Goal: Task Accomplishment & Management: Complete application form

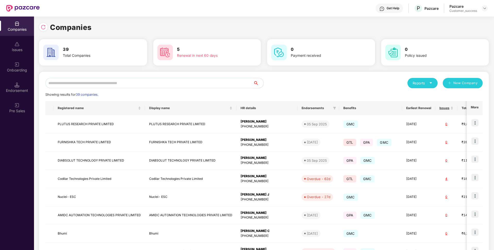
click at [181, 82] on input "text" at bounding box center [149, 83] width 208 height 10
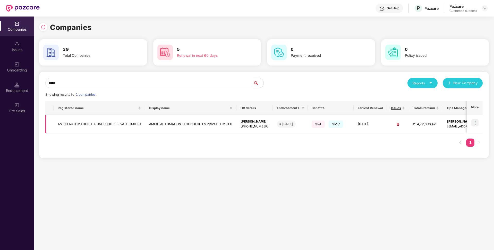
type input "*****"
click at [479, 122] on td at bounding box center [475, 124] width 16 height 18
click at [477, 121] on img at bounding box center [475, 122] width 7 height 7
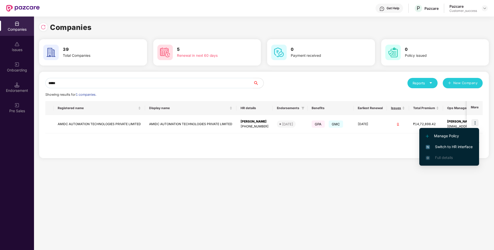
click at [442, 144] on span "Switch to HR interface" at bounding box center [449, 147] width 47 height 6
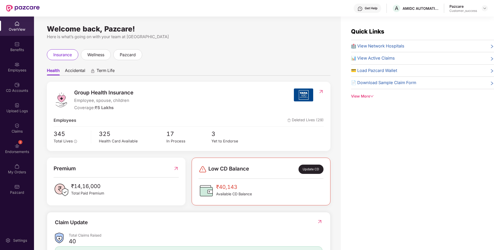
click at [2, 69] on div "Employees" at bounding box center [17, 70] width 34 height 5
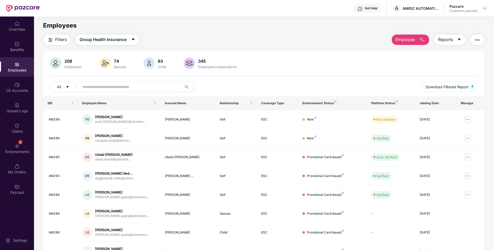
click at [409, 36] on button "Employee" at bounding box center [410, 40] width 37 height 10
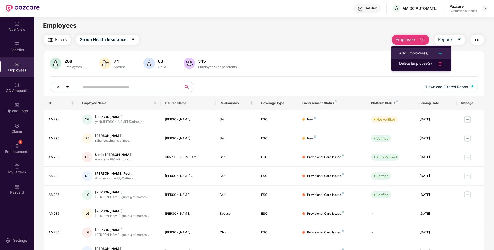
click at [404, 51] on div "Add Employee(s)" at bounding box center [413, 53] width 29 height 6
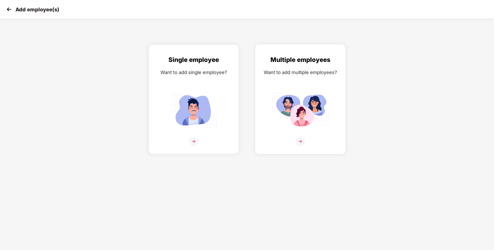
click at [301, 140] on img at bounding box center [300, 141] width 9 height 9
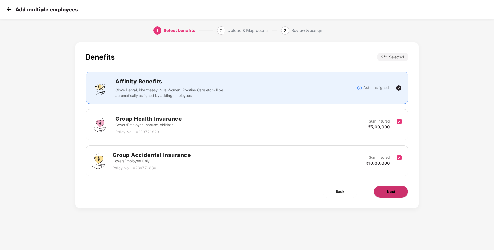
drag, startPoint x: 376, startPoint y: 205, endPoint x: 398, endPoint y: 189, distance: 27.4
click at [398, 189] on div "Benefits 2 / 2 Selected Affinity Benefits Clove Dental, Pharmeasy, Nua Women, P…" at bounding box center [247, 125] width 343 height 166
click at [398, 189] on button "Next" at bounding box center [391, 191] width 35 height 12
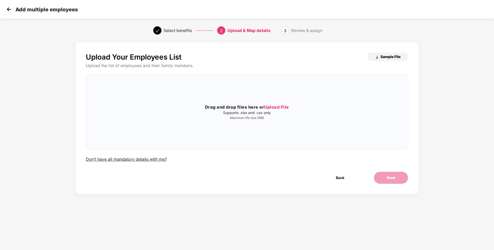
click at [384, 60] on button "Sample File" at bounding box center [388, 57] width 41 height 8
click at [277, 109] on span "Upload File" at bounding box center [276, 106] width 25 height 5
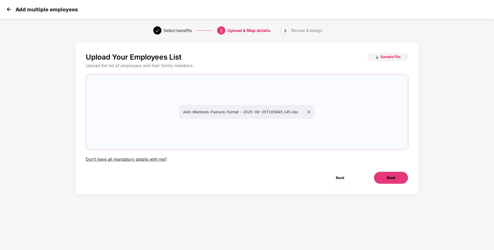
click at [398, 181] on button "Next" at bounding box center [391, 177] width 35 height 12
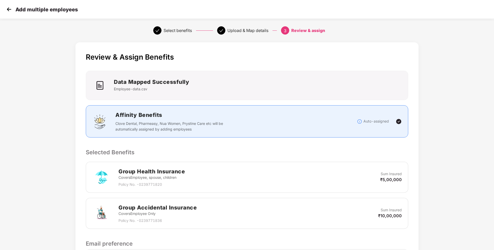
scroll to position [74, 0]
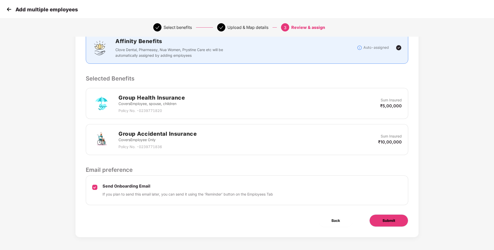
click at [394, 218] on span "Submit" at bounding box center [389, 221] width 13 height 6
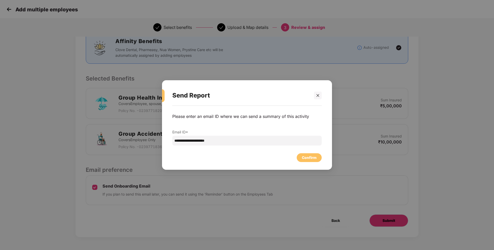
scroll to position [0, 0]
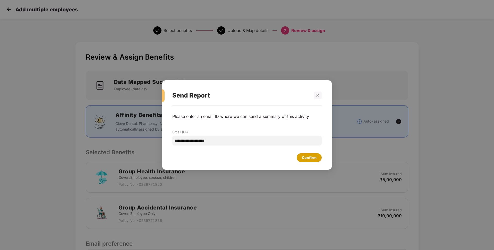
click at [313, 161] on div "Confirm" at bounding box center [309, 157] width 25 height 9
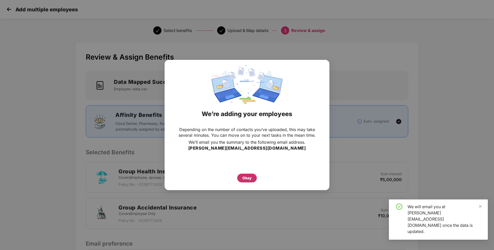
click at [244, 176] on div "Okay" at bounding box center [247, 178] width 9 height 6
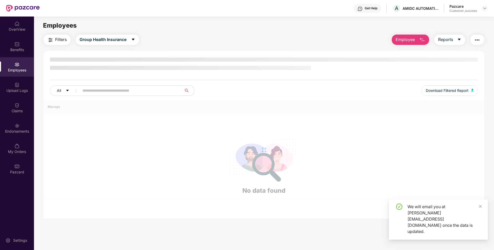
scroll to position [16, 0]
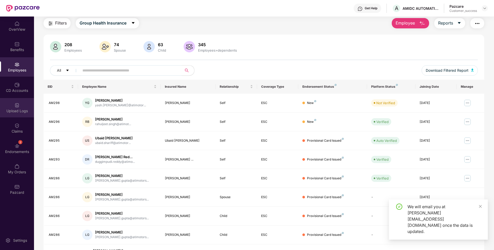
click at [16, 116] on div "Upload Logs" at bounding box center [17, 107] width 34 height 19
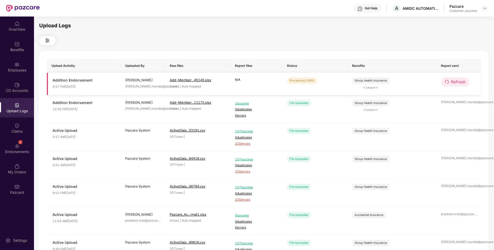
click at [462, 83] on span "Refresh" at bounding box center [458, 82] width 15 height 6
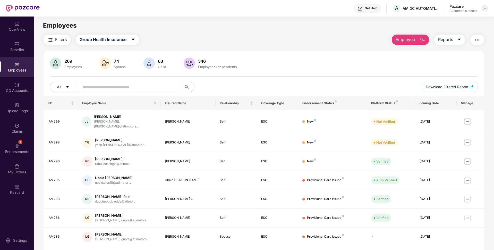
click at [483, 7] on img at bounding box center [485, 8] width 4 height 4
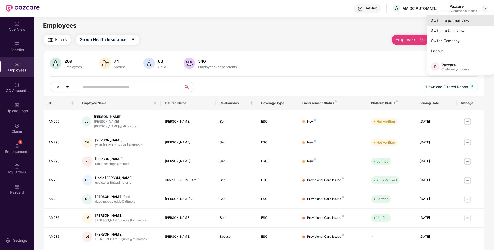
click at [462, 24] on div "Switch to partner view" at bounding box center [460, 20] width 67 height 10
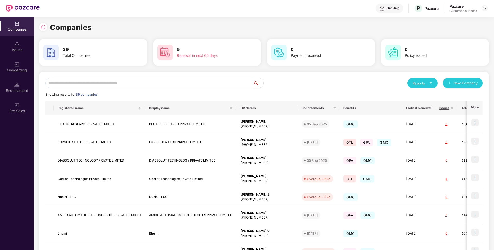
click at [196, 78] on input "text" at bounding box center [149, 83] width 208 height 10
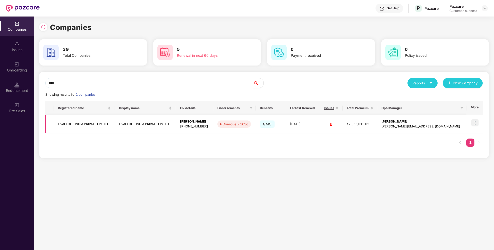
type input "****"
click at [93, 124] on td "OVALEDGE INDIA PRIVATE LIMITED" at bounding box center [84, 124] width 61 height 18
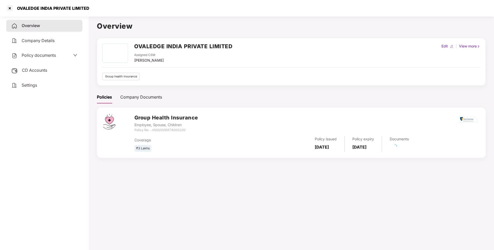
click at [70, 9] on div "OVALEDGE INDIA PRIVATE LIMITED" at bounding box center [52, 8] width 76 height 5
copy div "OVALEDGE INDIA PRIVATE LIMITED"
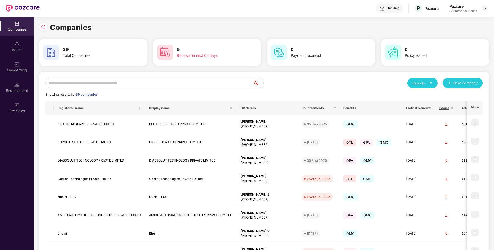
click at [119, 82] on input "text" at bounding box center [149, 83] width 208 height 10
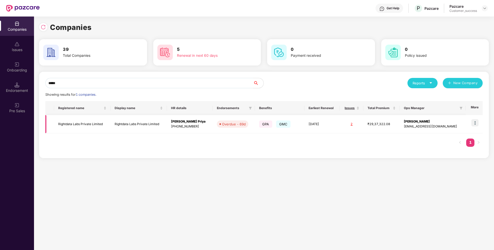
type input "*****"
click at [476, 123] on img at bounding box center [475, 122] width 7 height 7
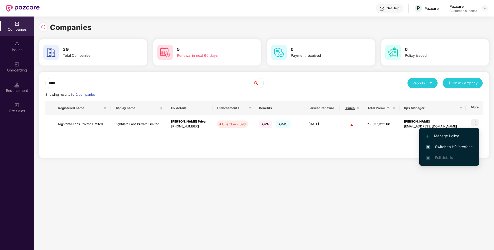
click at [438, 147] on span "Switch to HR interface" at bounding box center [449, 147] width 47 height 6
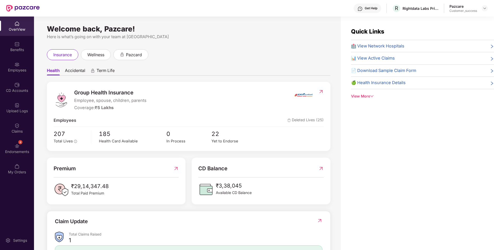
click at [0, 72] on div "Employees" at bounding box center [17, 70] width 34 height 5
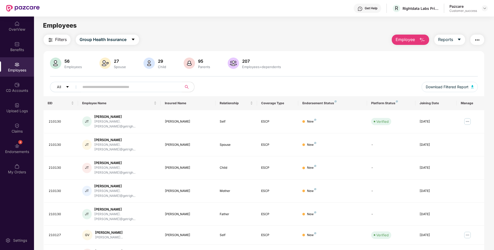
click at [122, 87] on input "text" at bounding box center [128, 87] width 93 height 8
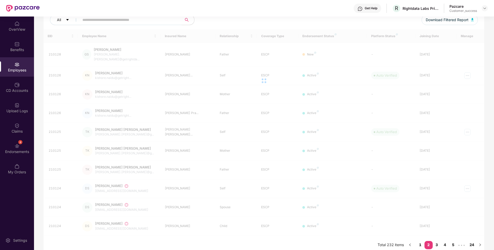
scroll to position [0, 0]
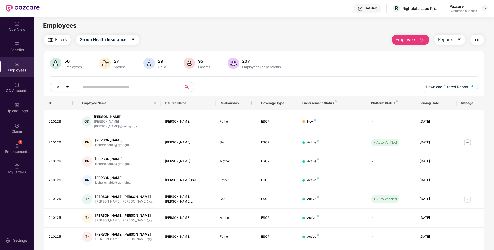
click at [90, 83] on input "text" at bounding box center [128, 87] width 93 height 8
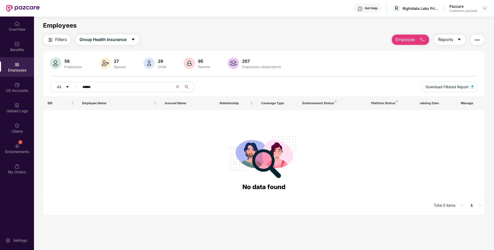
type input "******"
click at [20, 138] on div "OverView Benefits Employees CD Accounts Upload Logs Claims 4 Endorsements My Or…" at bounding box center [17, 97] width 34 height 163
click at [11, 149] on div "Endorsements" at bounding box center [17, 151] width 34 height 5
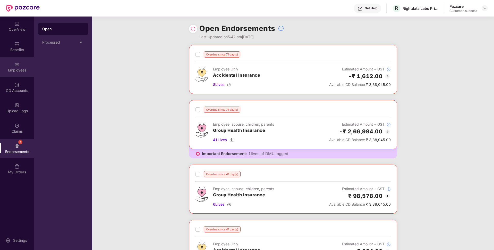
click at [5, 65] on div "Employees" at bounding box center [17, 66] width 34 height 19
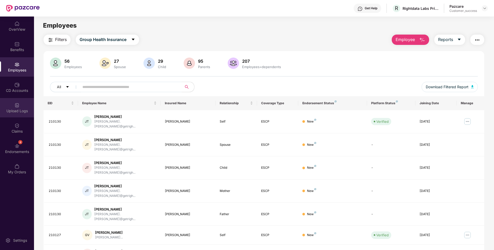
click at [16, 115] on div "Upload Logs" at bounding box center [17, 107] width 34 height 19
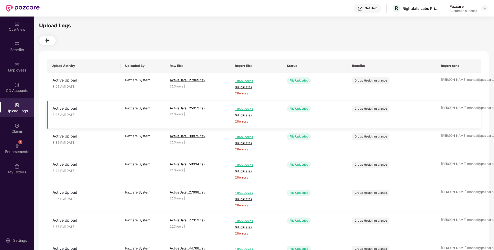
scroll to position [124, 0]
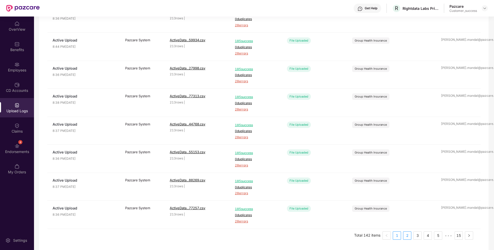
click at [403, 237] on li "2" at bounding box center [407, 235] width 8 height 8
click at [414, 237] on li "3" at bounding box center [418, 235] width 8 height 8
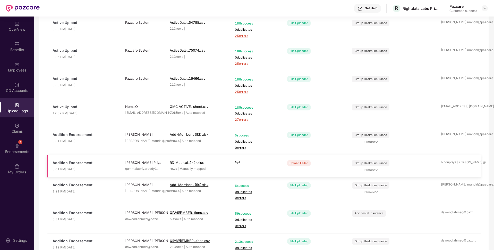
scroll to position [118, 0]
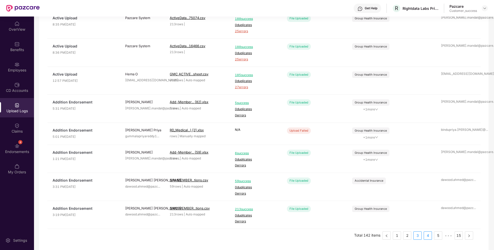
click at [428, 232] on link "4" at bounding box center [428, 235] width 8 height 8
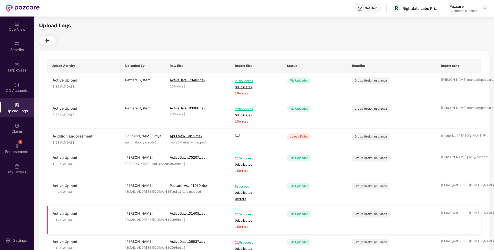
scroll to position [117, 0]
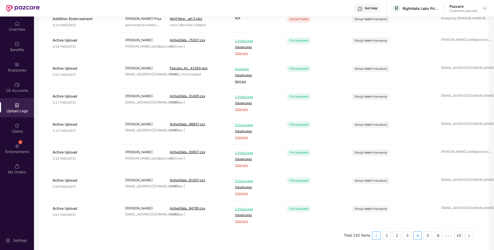
click at [378, 238] on button "button" at bounding box center [376, 235] width 8 height 8
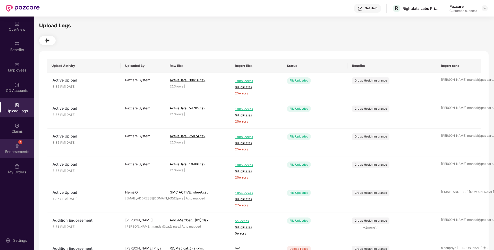
click at [21, 152] on div "Endorsements" at bounding box center [17, 151] width 34 height 5
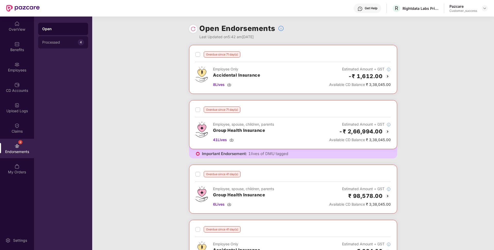
click at [59, 47] on div "Processed 4" at bounding box center [63, 42] width 50 height 12
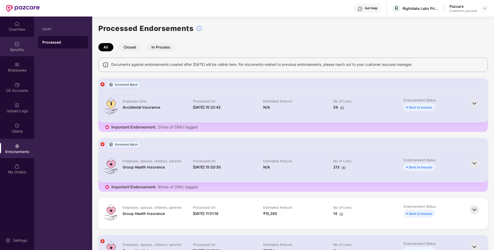
click at [17, 52] on div "Benefits" at bounding box center [17, 46] width 34 height 19
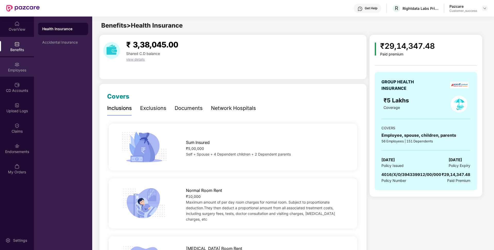
click at [1, 69] on div "Employees" at bounding box center [17, 70] width 34 height 5
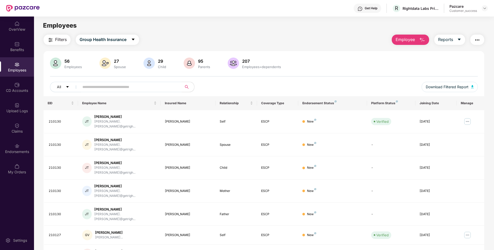
click at [399, 39] on span "Employee" at bounding box center [405, 39] width 19 height 6
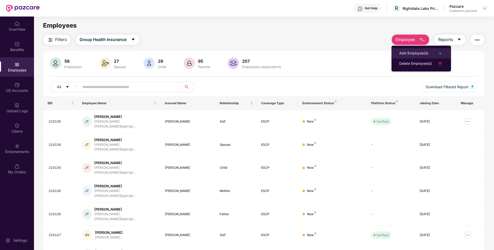
click at [403, 50] on div "Add Employee(s)" at bounding box center [413, 53] width 29 height 6
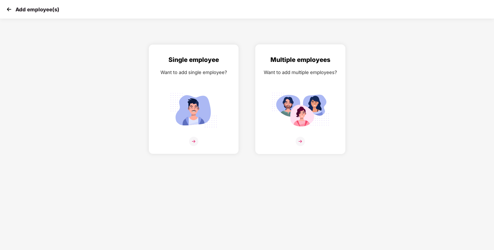
click at [303, 140] on img at bounding box center [300, 141] width 9 height 9
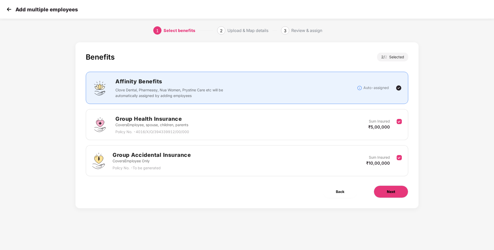
click at [389, 196] on button "Next" at bounding box center [391, 191] width 35 height 12
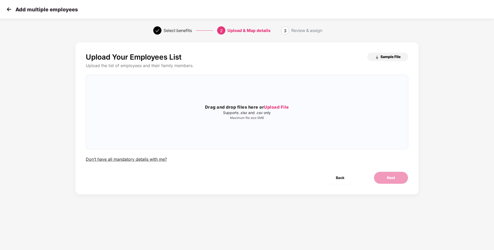
click at [388, 57] on span "Sample File" at bounding box center [391, 56] width 20 height 5
